Goal: Use online tool/utility: Utilize a website feature to perform a specific function

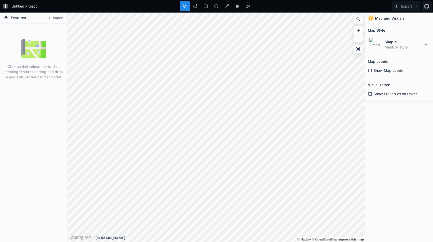
click at [6, 18] on icon at bounding box center [6, 18] width 4 height 4
click at [37, 32] on div "Click on the tools on top to start creating features or drag and drop a .geojso…" at bounding box center [33, 133] width 67 height 218
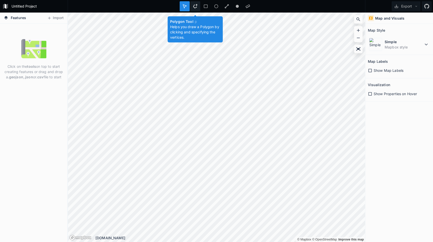
click at [196, 7] on icon at bounding box center [195, 6] width 5 height 5
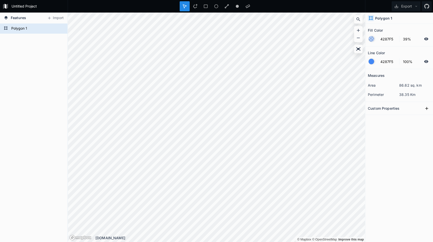
click at [48, 37] on div "Polygon 1" at bounding box center [33, 133] width 67 height 218
click at [50, 18] on icon at bounding box center [49, 18] width 3 height 3
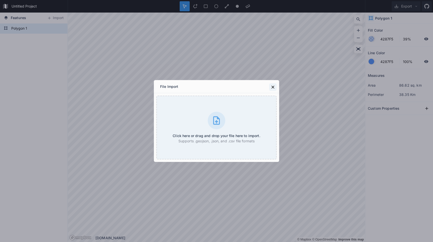
click at [273, 86] on icon at bounding box center [273, 87] width 5 height 5
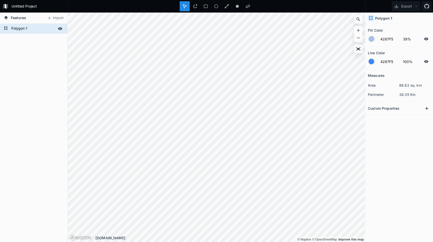
click at [28, 27] on form "Polygon 1" at bounding box center [33, 29] width 47 height 8
click at [60, 29] on icon at bounding box center [60, 28] width 4 height 3
click at [61, 29] on icon at bounding box center [60, 28] width 5 height 5
click at [19, 28] on form "Polygon 1" at bounding box center [33, 29] width 47 height 8
click at [34, 18] on div "Features Import" at bounding box center [33, 18] width 67 height 11
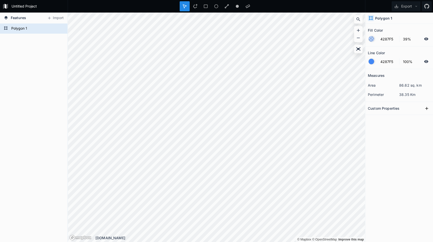
click at [12, 17] on span "Features" at bounding box center [18, 17] width 15 height 5
click at [49, 17] on icon at bounding box center [49, 18] width 5 height 5
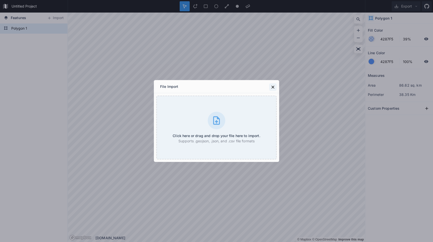
click at [273, 86] on icon at bounding box center [273, 87] width 5 height 5
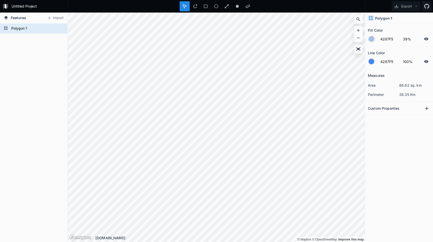
click at [370, 17] on icon at bounding box center [371, 18] width 5 height 5
click at [379, 17] on h4 "Polygon 1" at bounding box center [383, 18] width 17 height 5
click at [11, 27] on form "Polygon 1" at bounding box center [33, 29] width 47 height 8
drag, startPoint x: 42, startPoint y: 65, endPoint x: 60, endPoint y: 65, distance: 17.8
click at [42, 65] on div "Polygon 1" at bounding box center [33, 133] width 67 height 218
